Goal: Transaction & Acquisition: Purchase product/service

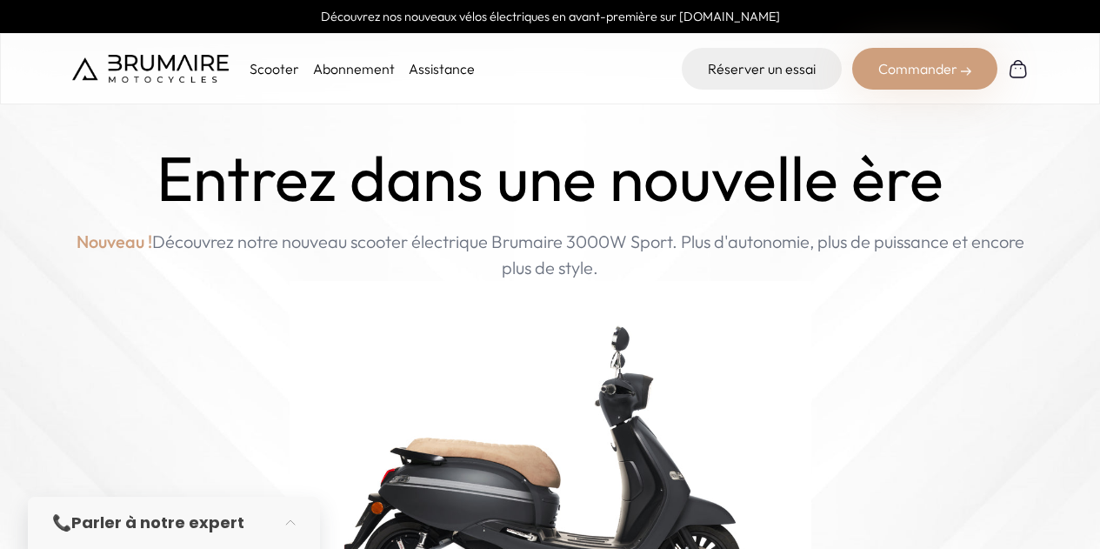
click at [287, 67] on p "Scooter" at bounding box center [275, 68] width 50 height 21
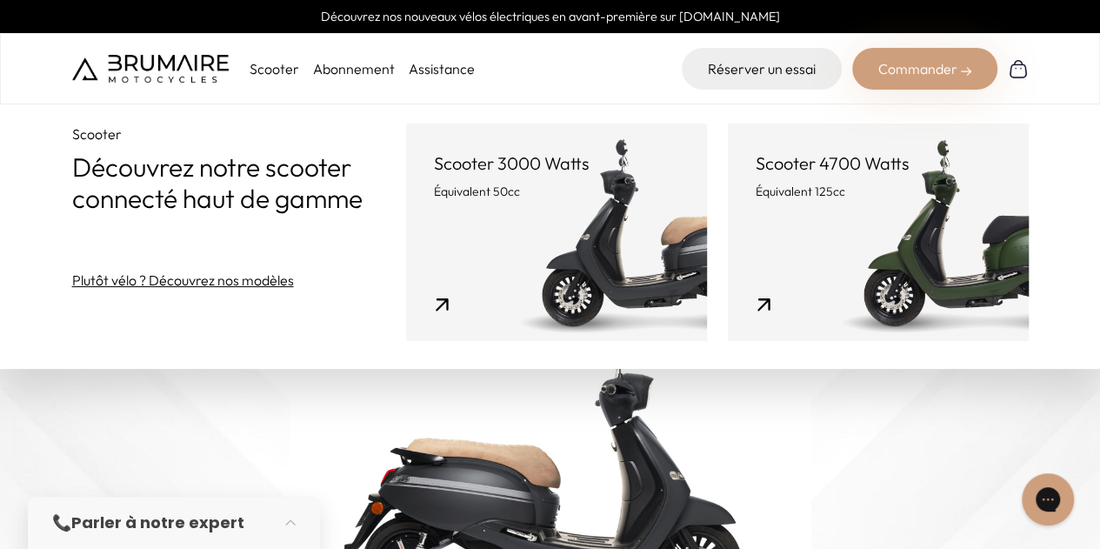
click at [548, 260] on link "Scooter 3000 Watts Équivalent 50cc" at bounding box center [556, 231] width 301 height 217
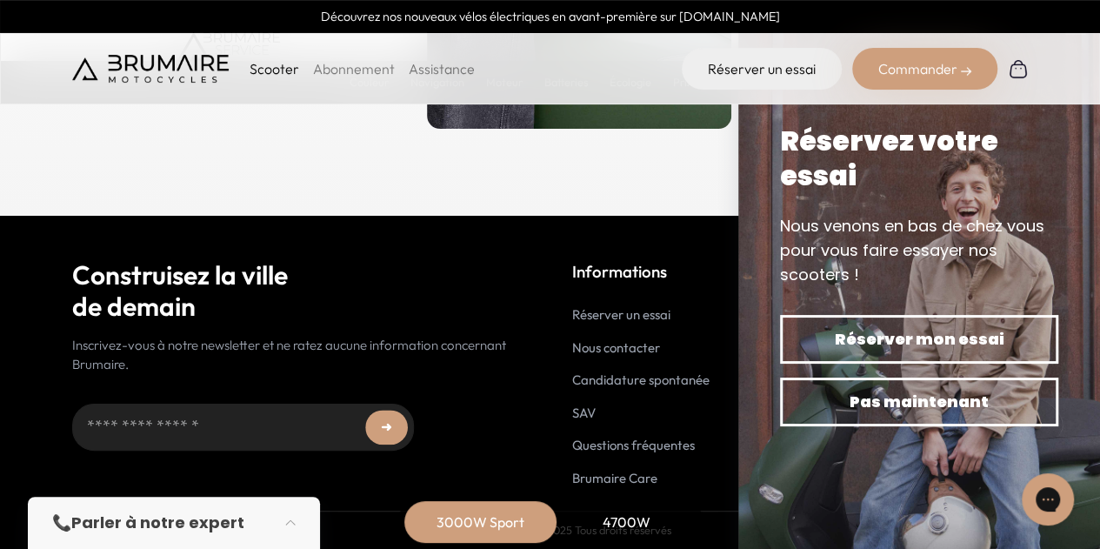
scroll to position [8803, 0]
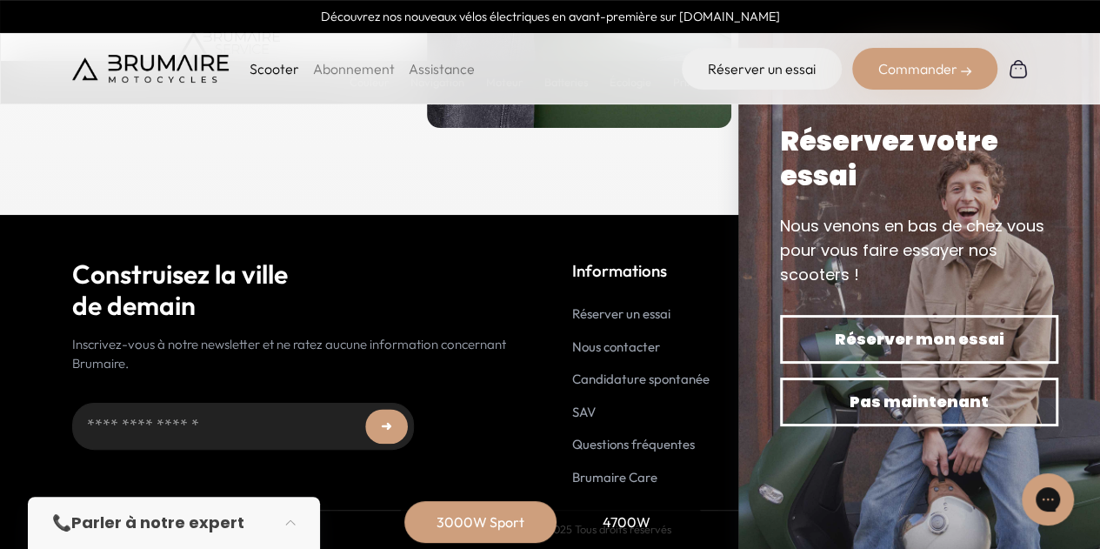
click at [453, 69] on link "Assistance" at bounding box center [442, 68] width 66 height 17
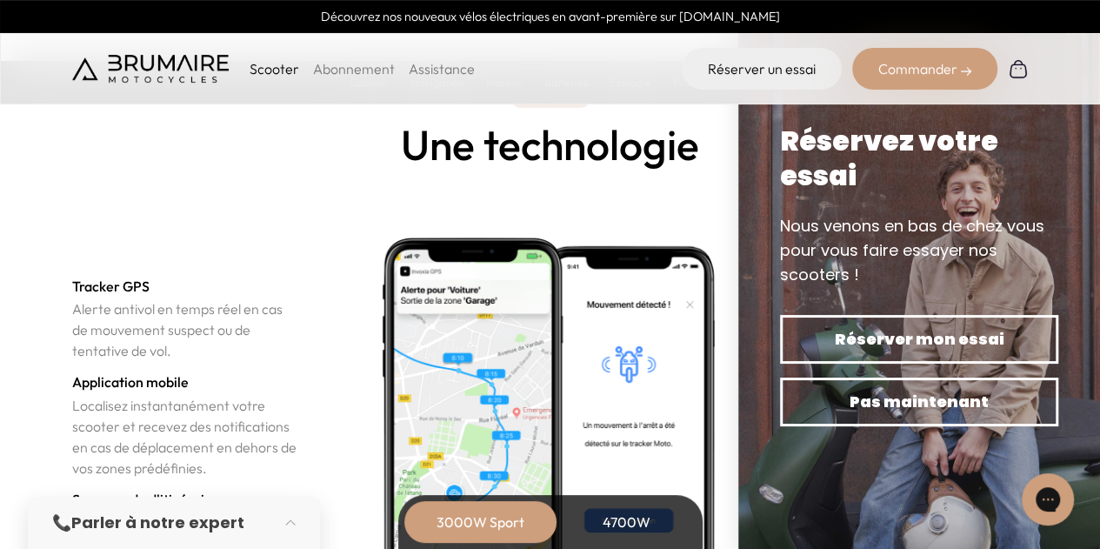
scroll to position [5846, 0]
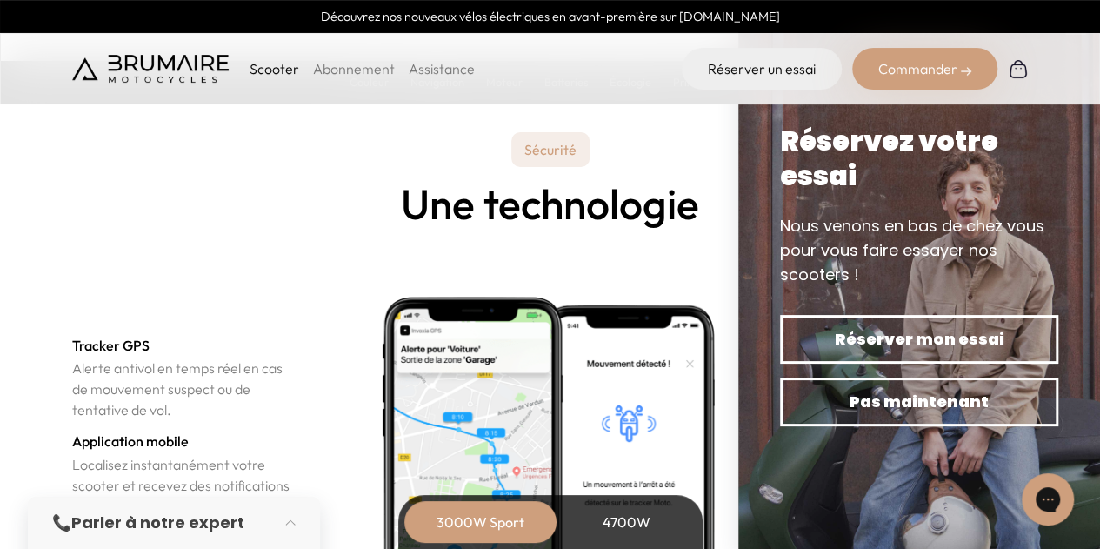
click at [123, 65] on img at bounding box center [150, 69] width 157 height 28
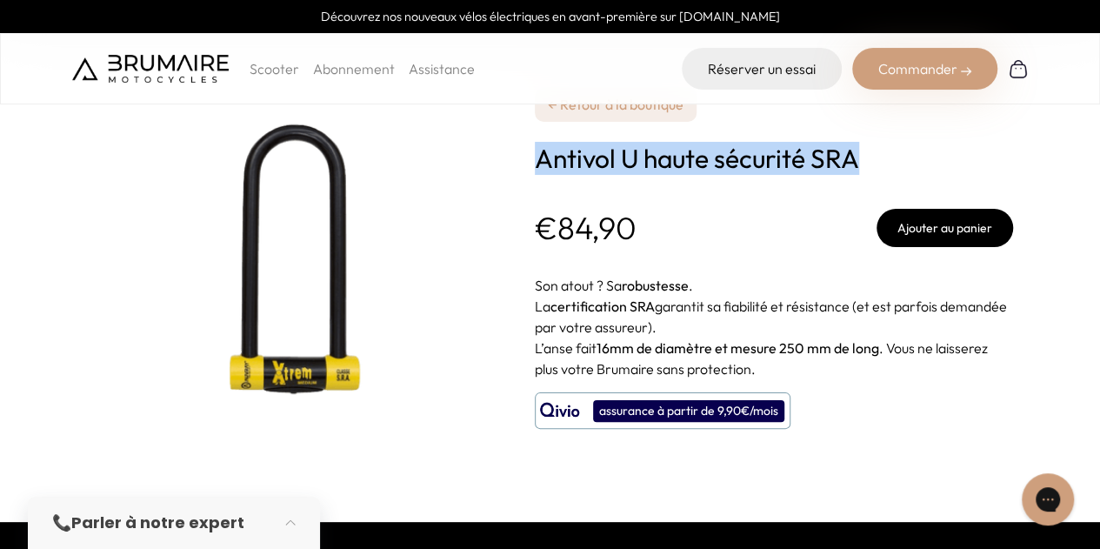
drag, startPoint x: 533, startPoint y: 157, endPoint x: 864, endPoint y: 161, distance: 331.4
click at [864, 161] on div "**********" at bounding box center [550, 261] width 957 height 522
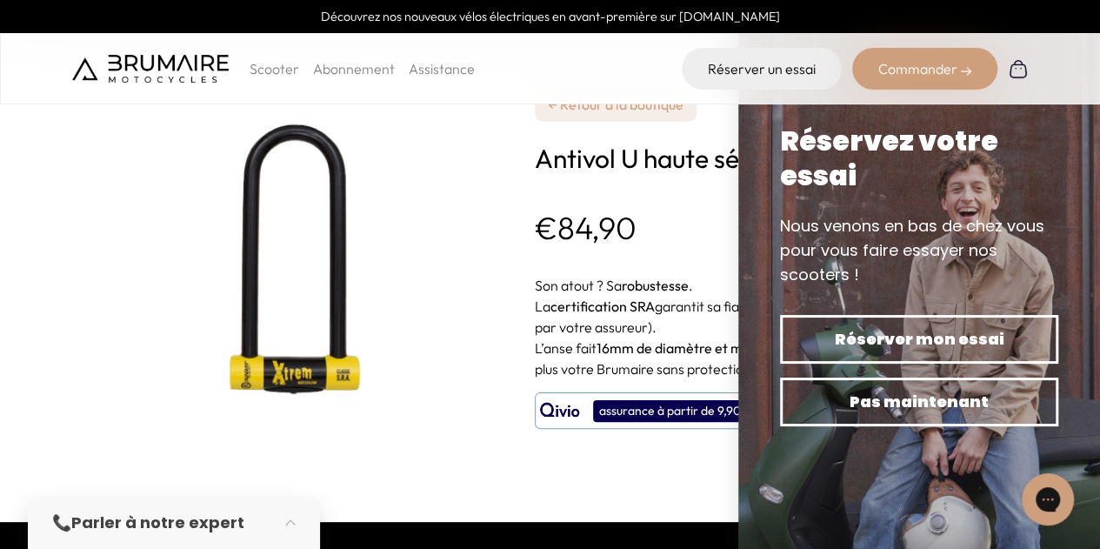
click at [576, 231] on p "€84,90" at bounding box center [586, 227] width 102 height 35
click at [575, 231] on p "€84,90" at bounding box center [586, 227] width 102 height 35
click at [622, 210] on p "€84,90" at bounding box center [586, 227] width 102 height 35
click at [616, 187] on div "**********" at bounding box center [774, 261] width 478 height 522
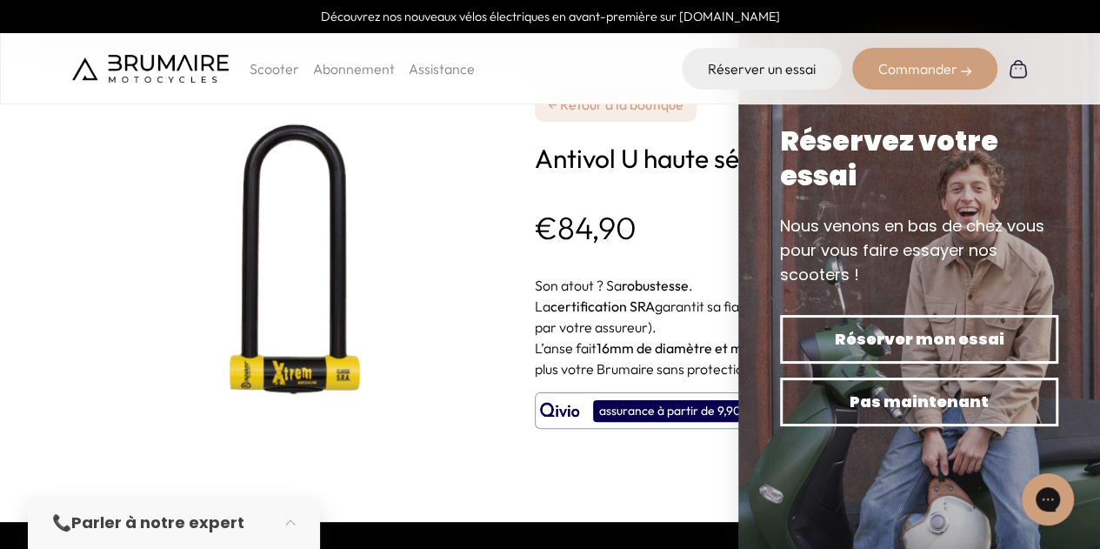
click at [612, 167] on h1 "Antivol U haute sécurité SRA" at bounding box center [774, 158] width 478 height 31
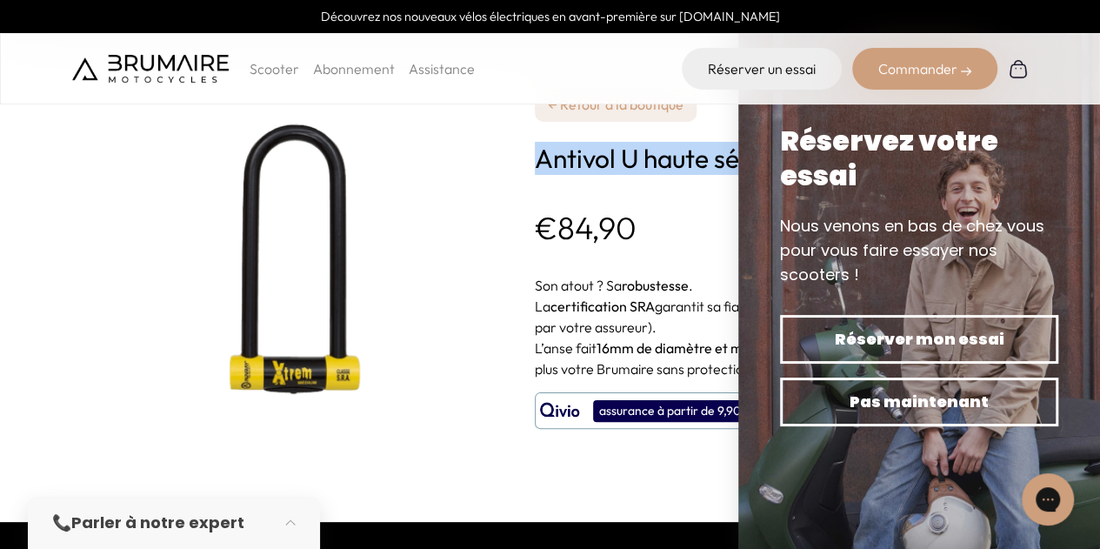
click at [612, 167] on h1 "Antivol U haute sécurité SRA" at bounding box center [774, 158] width 478 height 31
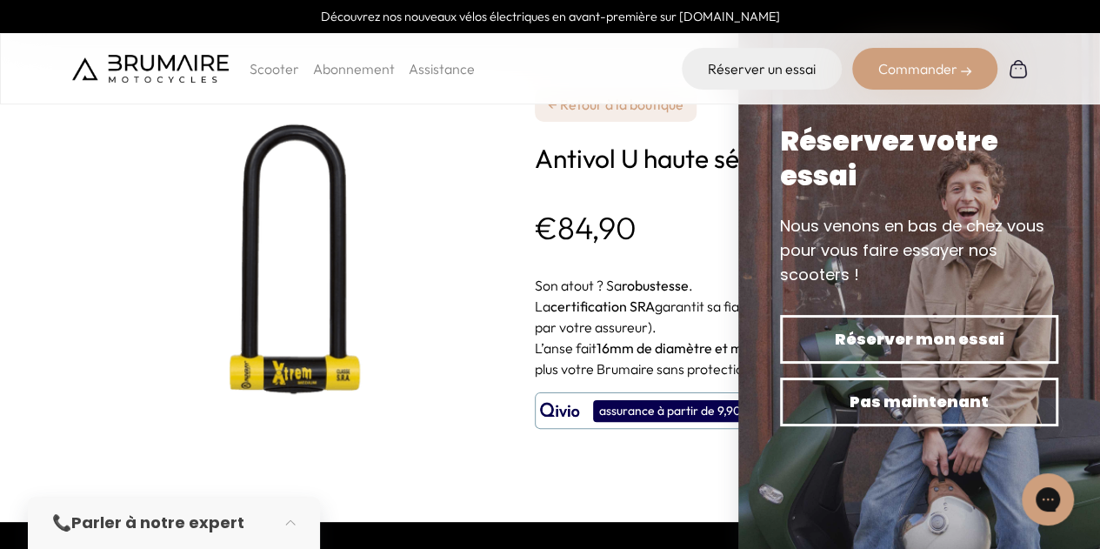
click at [601, 192] on div "**********" at bounding box center [774, 261] width 478 height 522
click at [591, 164] on h1 "Antivol U haute sécurité SRA" at bounding box center [774, 158] width 478 height 31
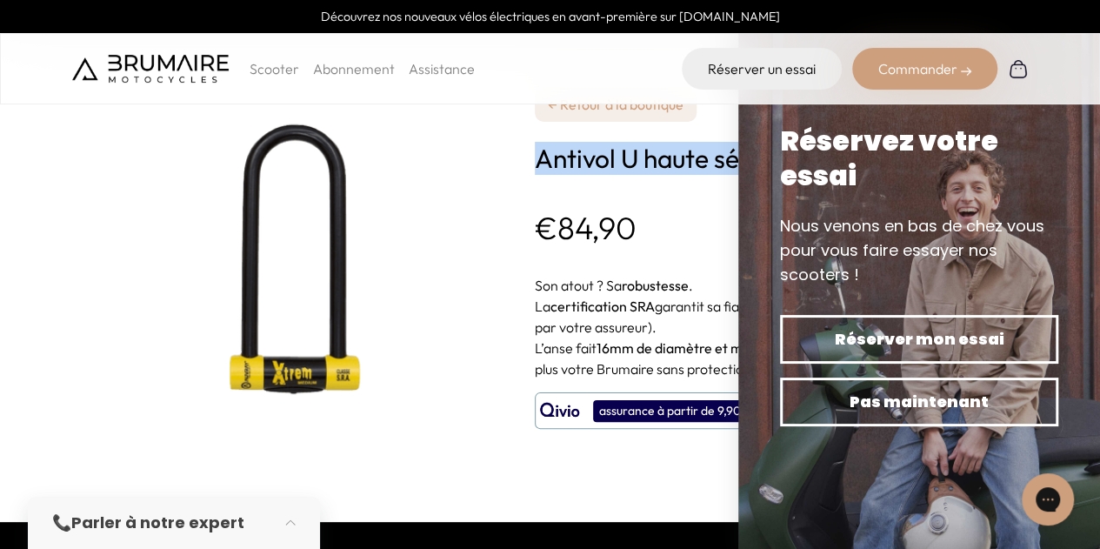
click at [591, 164] on h1 "Antivol U haute sécurité SRA" at bounding box center [774, 158] width 478 height 31
